Goal: Find specific page/section: Find specific page/section

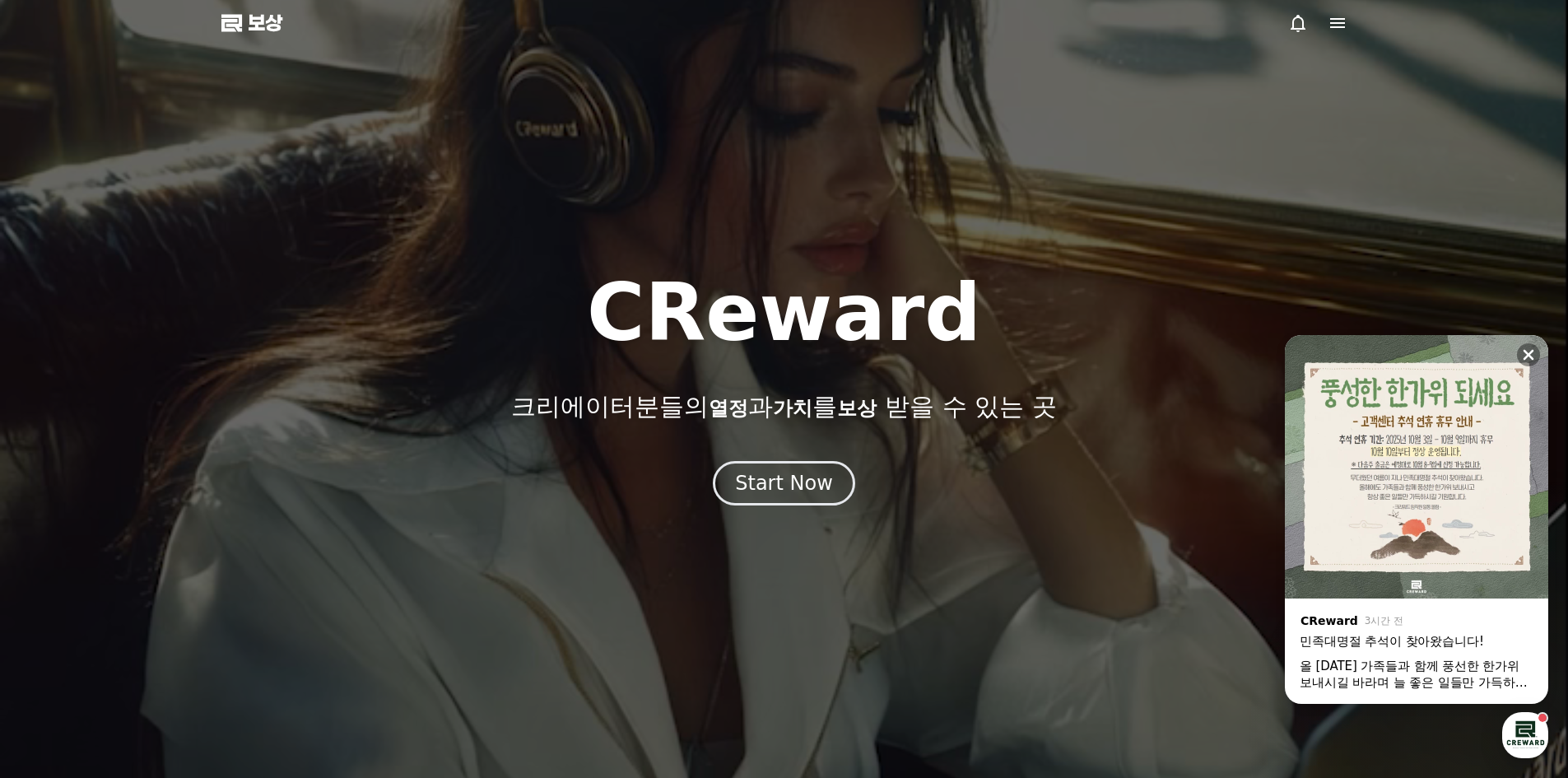
click at [281, 52] on div at bounding box center [784, 389] width 1568 height 778
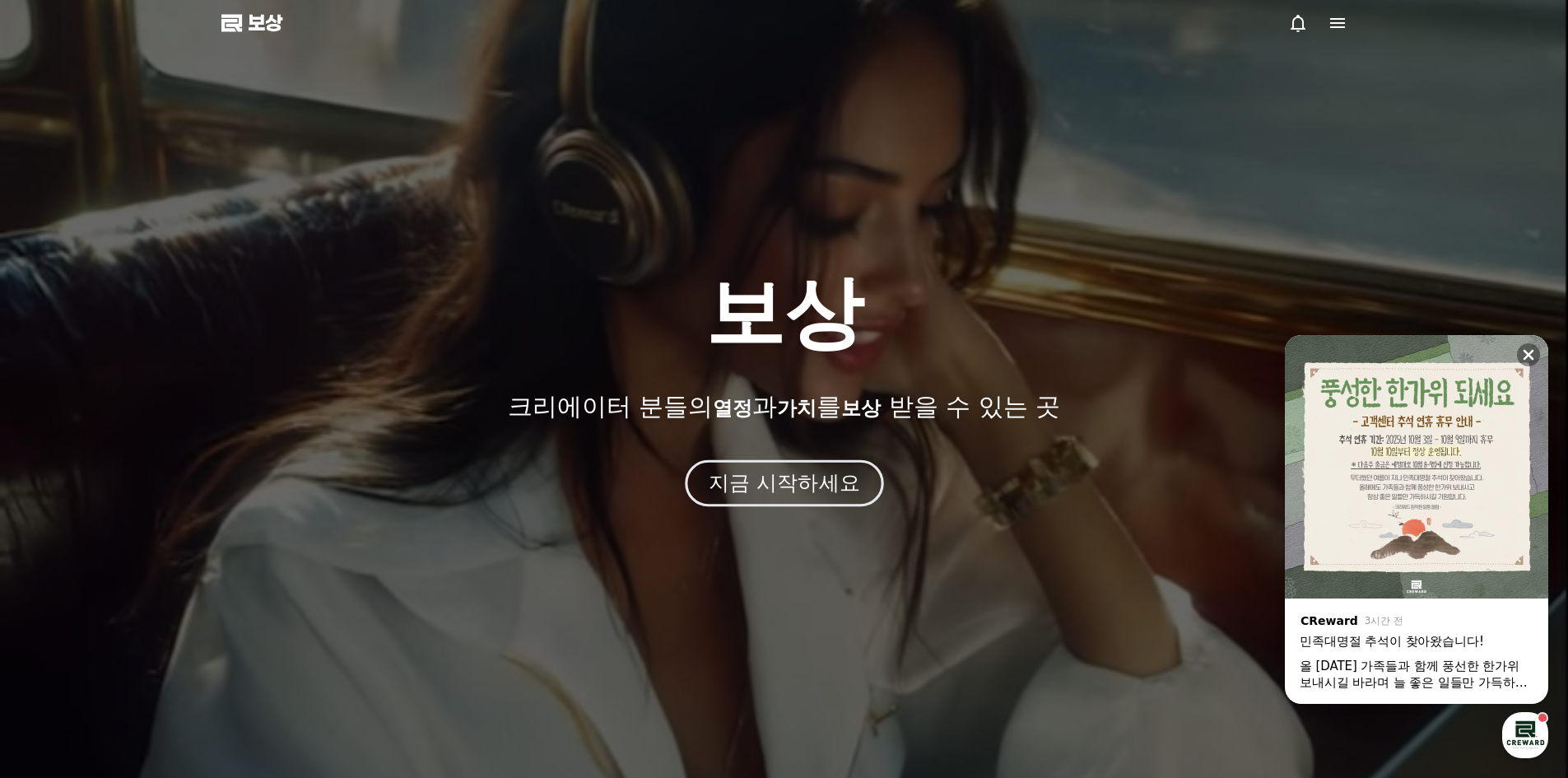
click at [726, 500] on button "지금 시작하세요" at bounding box center [784, 482] width 199 height 47
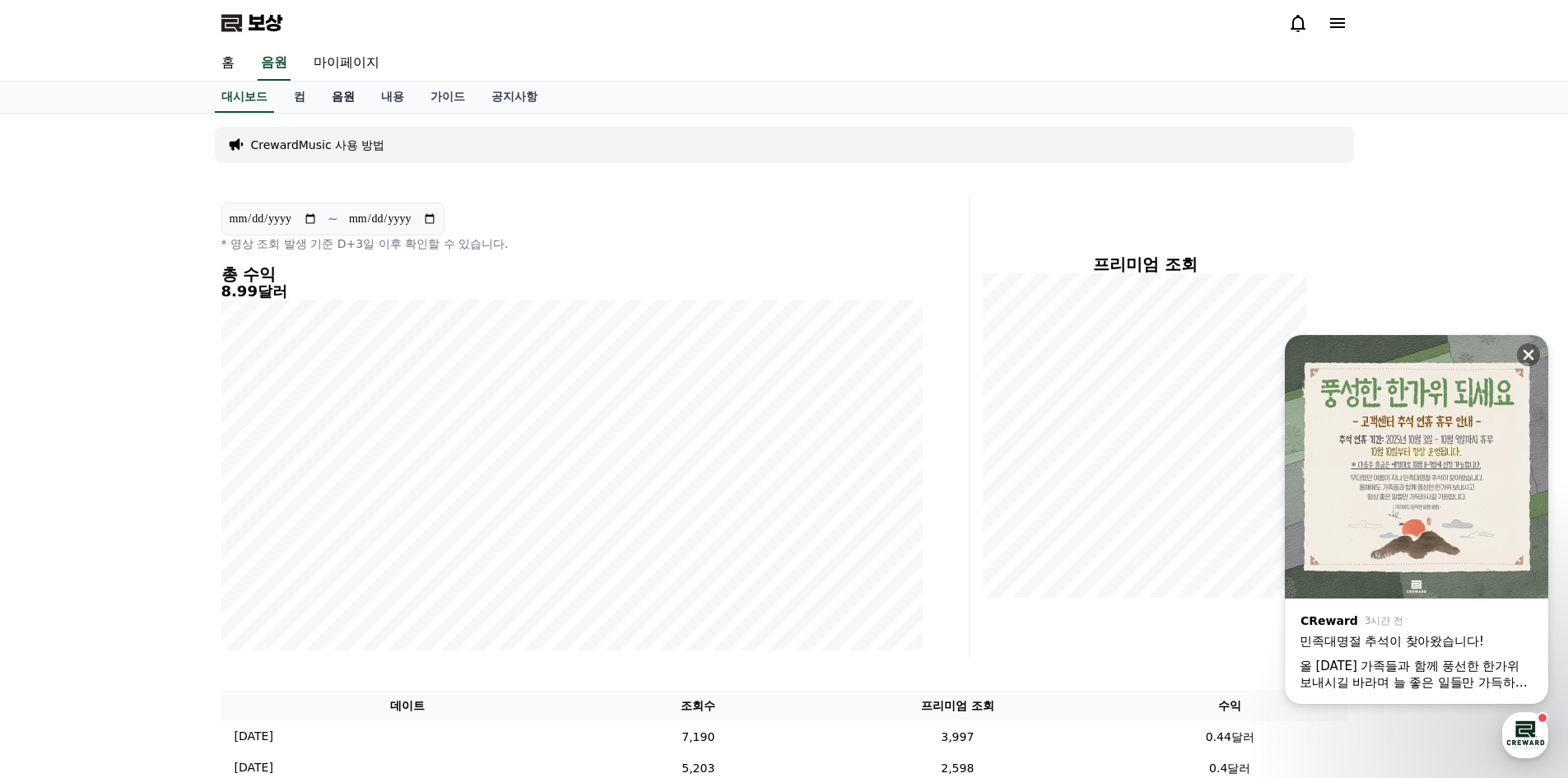
click at [348, 94] on font "음원" at bounding box center [343, 96] width 23 height 13
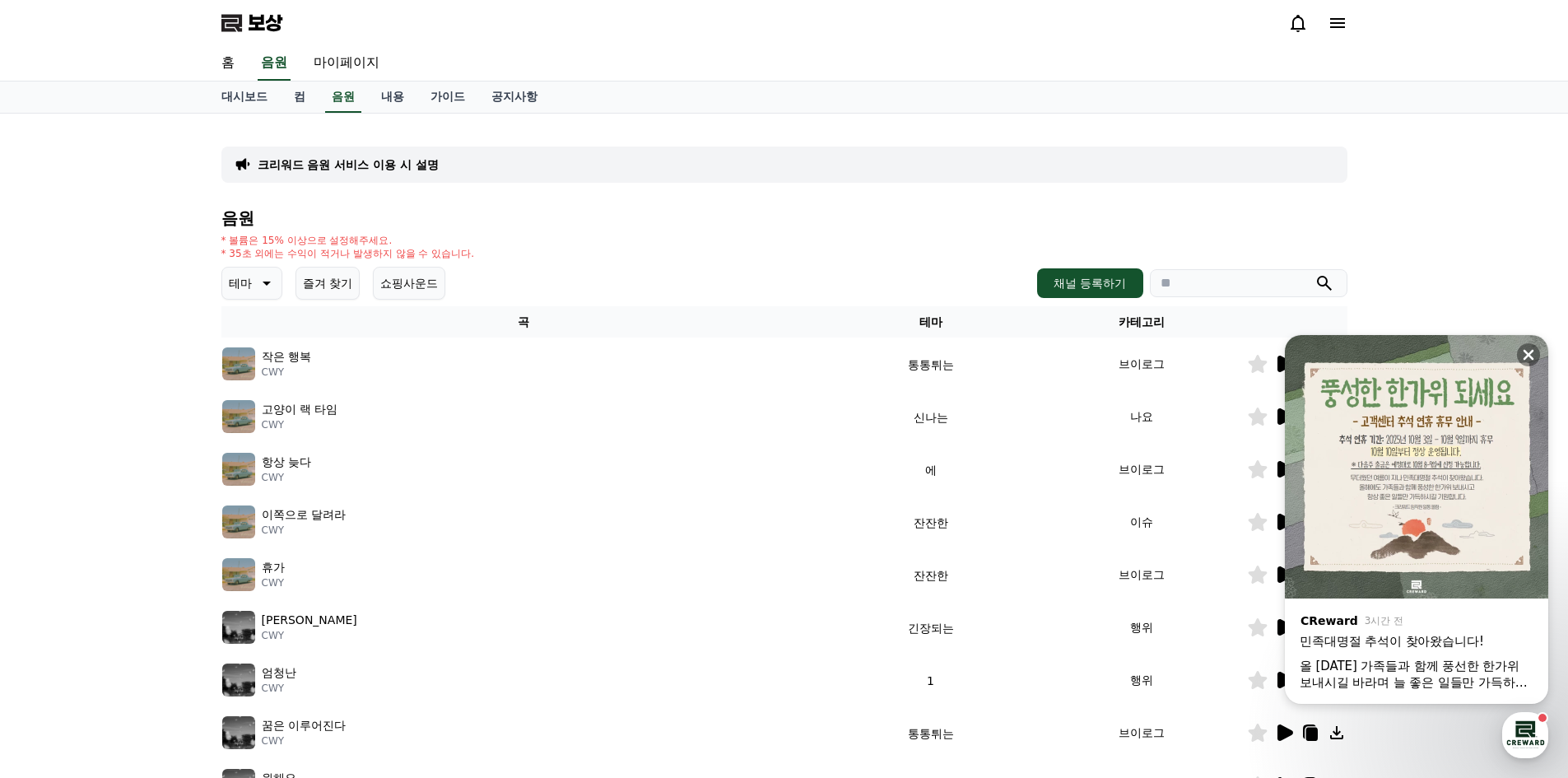
click at [1180, 275] on input "search" at bounding box center [1249, 283] width 198 height 28
type input "*"
type input "*******"
click at [1314, 273] on button "submit" at bounding box center [1324, 283] width 20 height 20
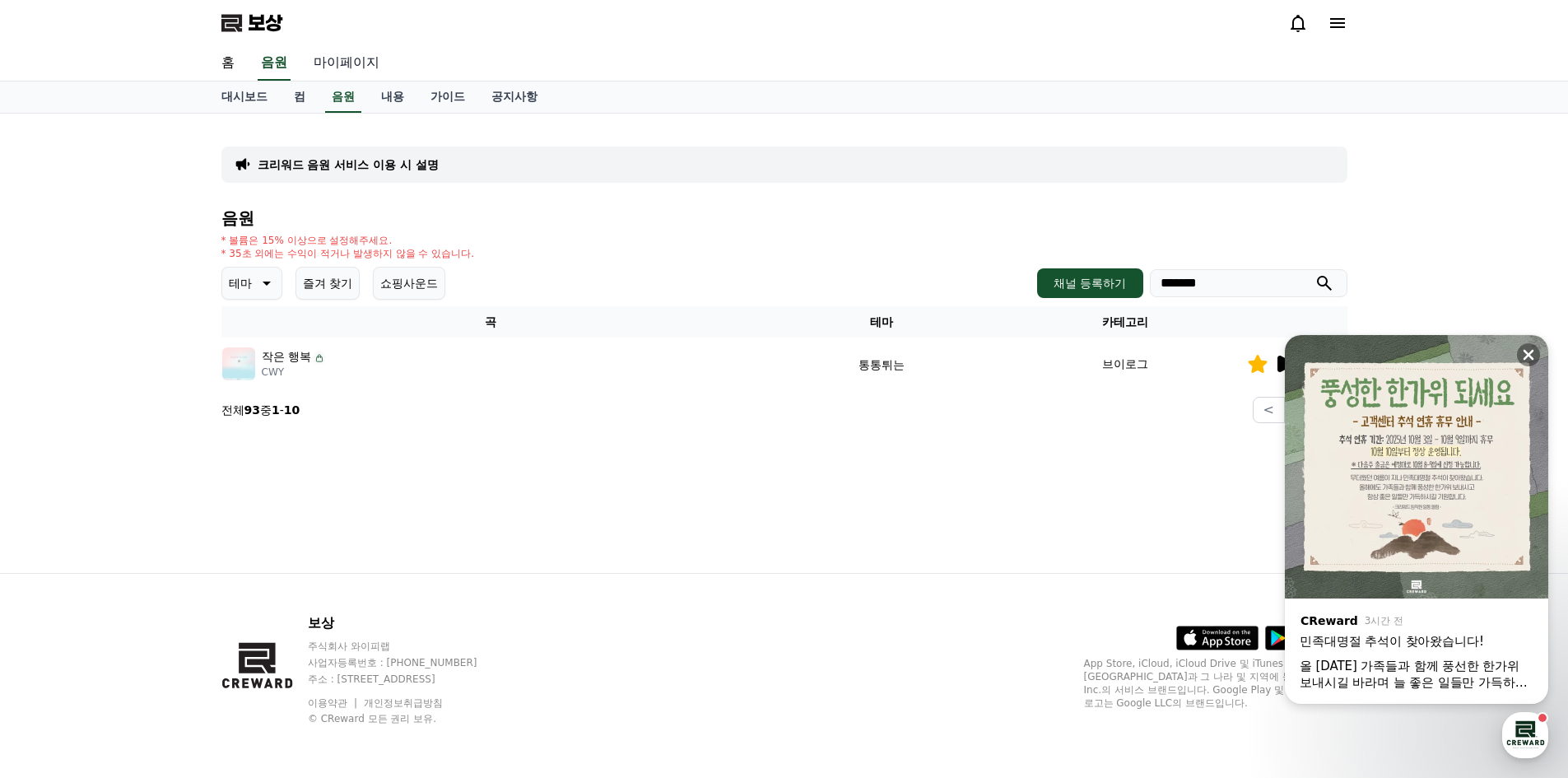
click at [367, 64] on font "마이페이지" at bounding box center [346, 62] width 66 height 16
select select "**********"
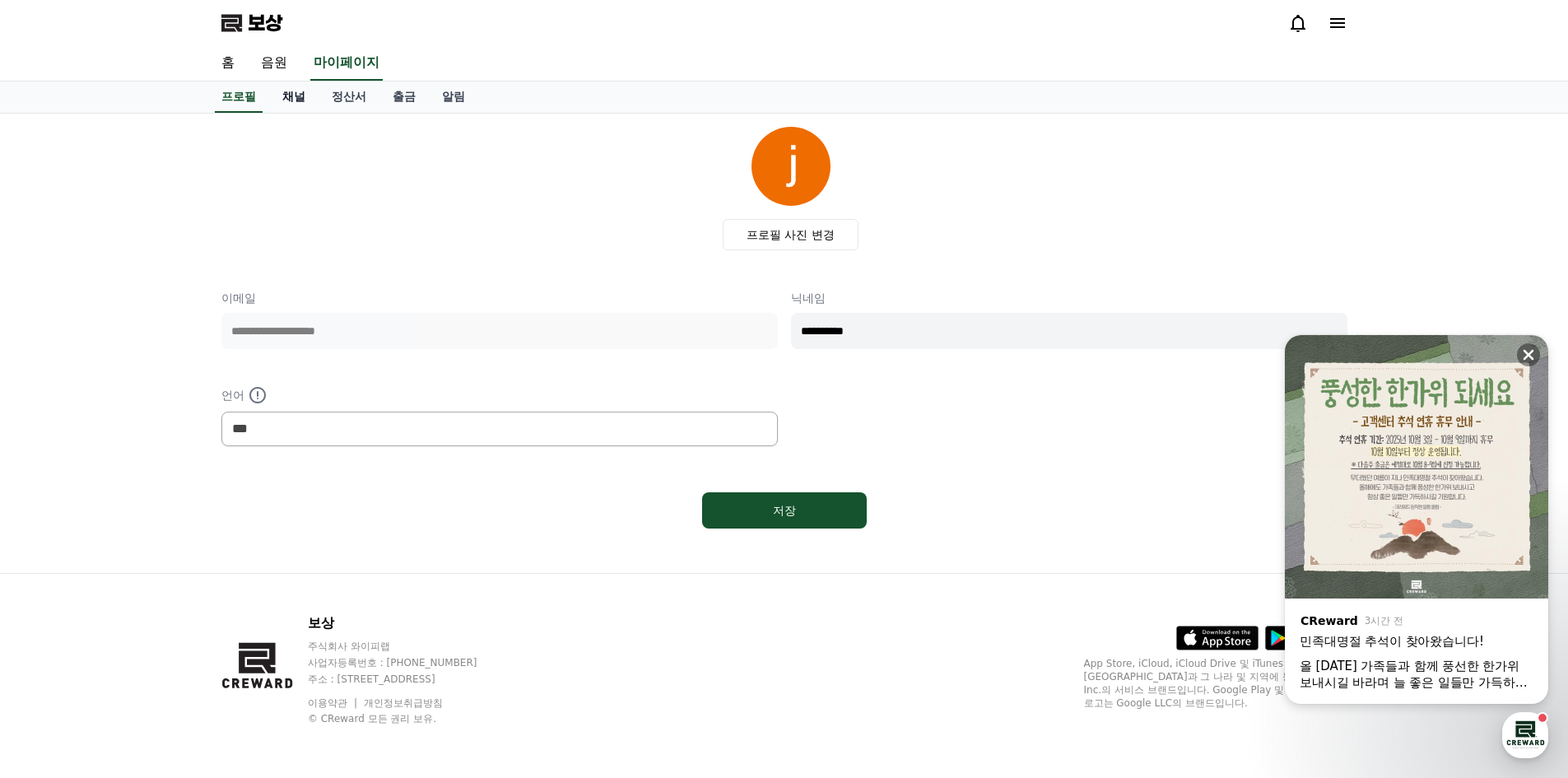
click at [298, 100] on font "채널" at bounding box center [294, 96] width 23 height 13
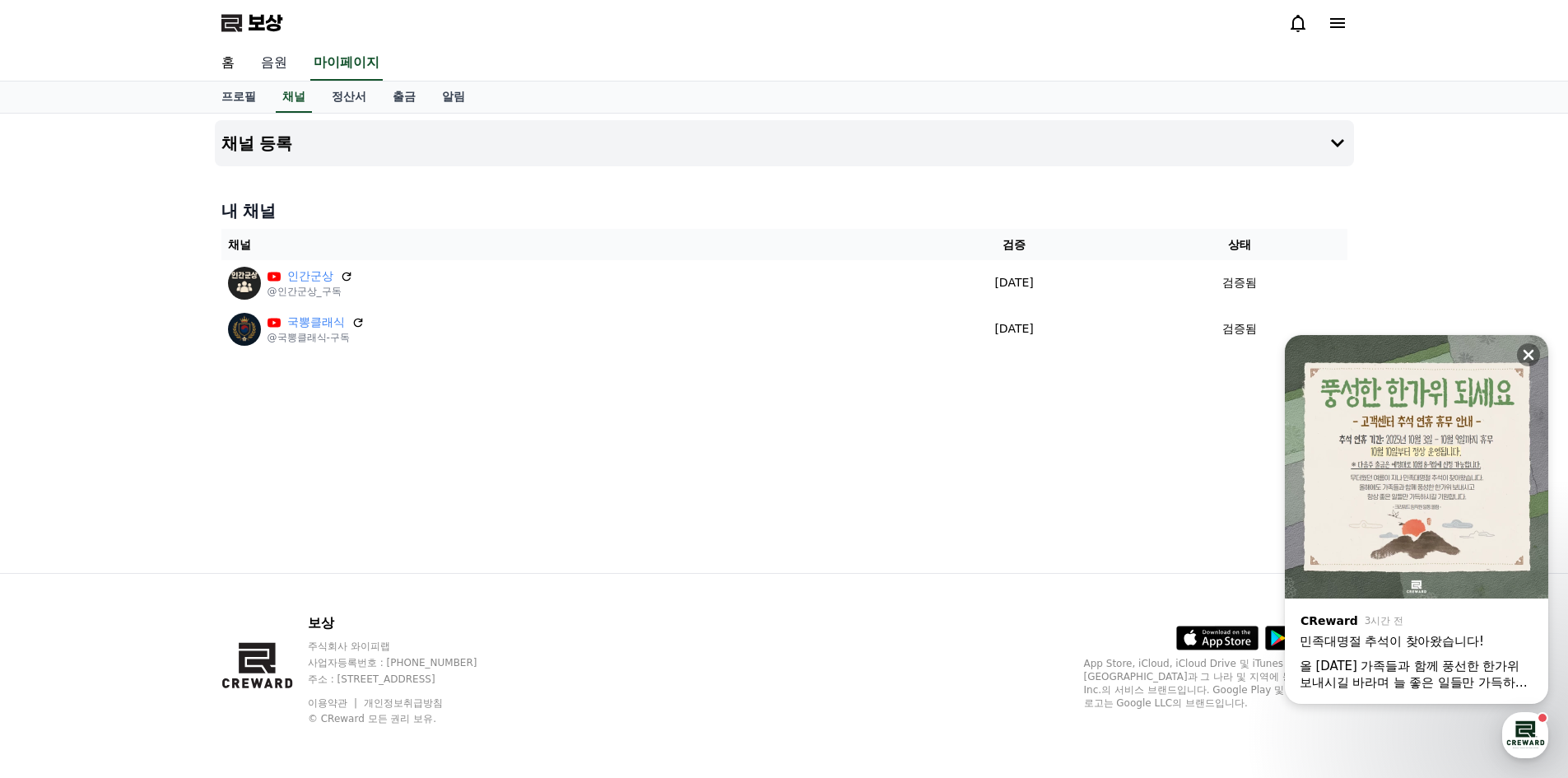
click at [276, 73] on link "음원" at bounding box center [274, 63] width 52 height 35
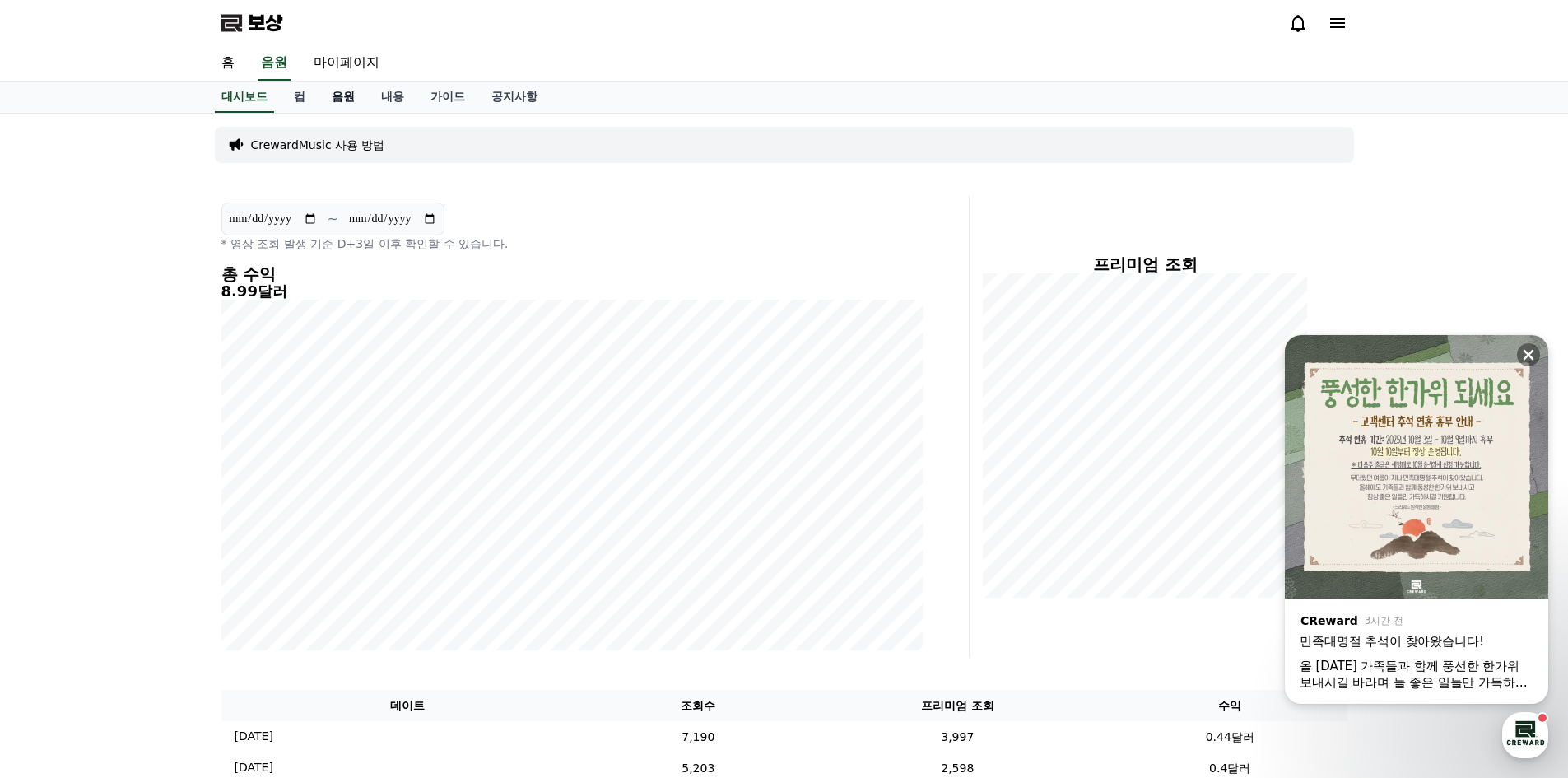
click at [335, 96] on font "음원" at bounding box center [343, 96] width 23 height 13
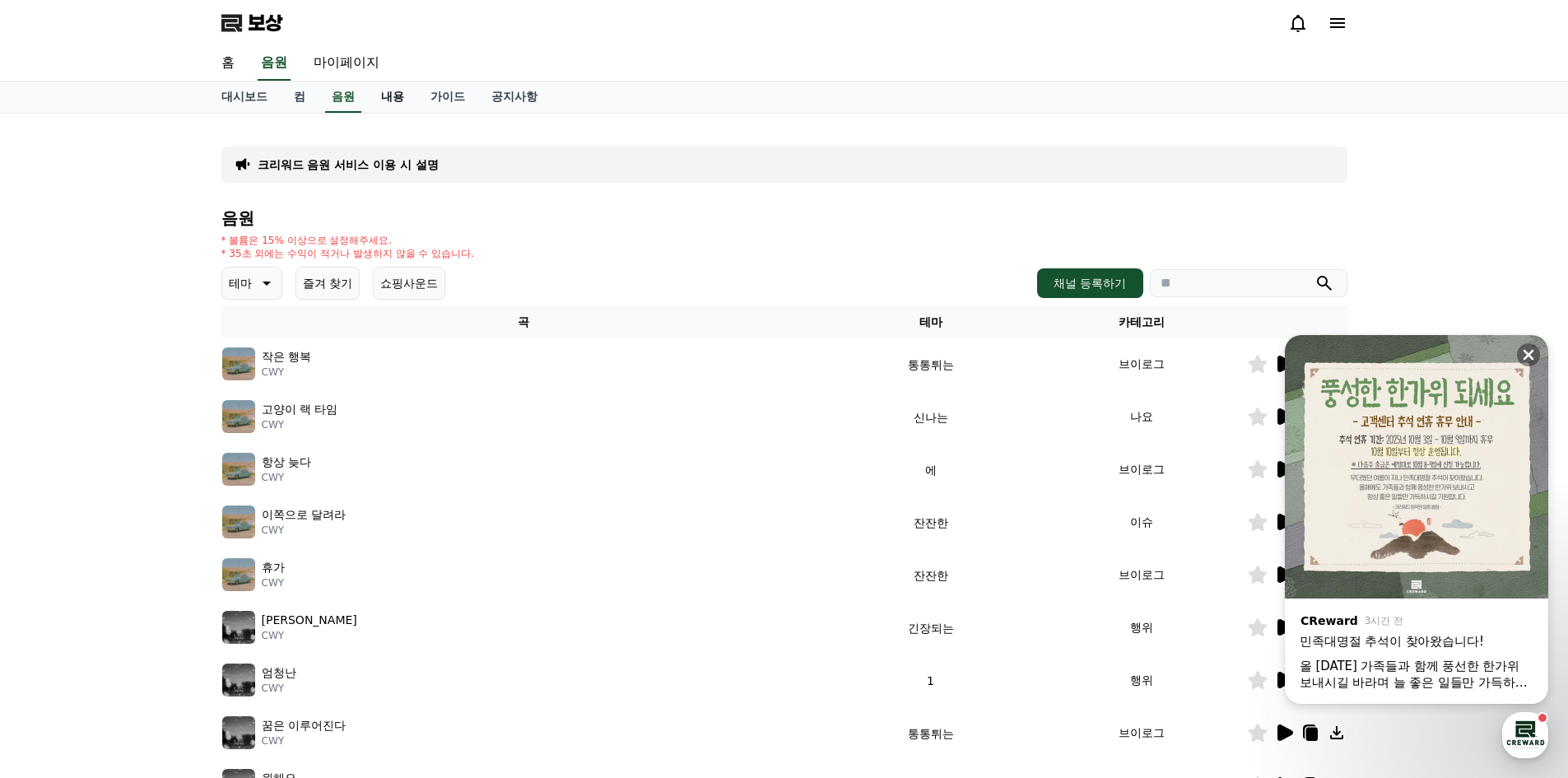
click at [381, 98] on font "내용" at bounding box center [392, 96] width 23 height 13
